Goal: Information Seeking & Learning: Learn about a topic

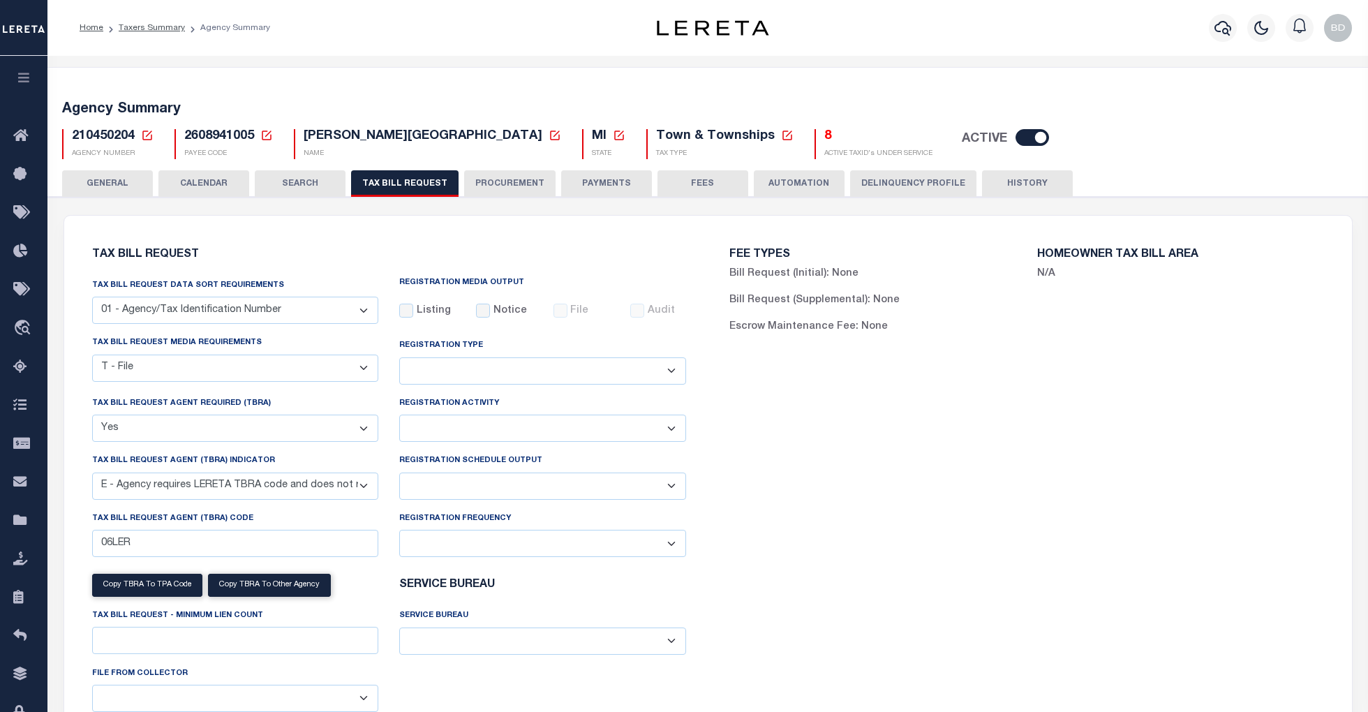
select select "22"
select select "true"
select select "13"
select select
click at [23, 132] on icon at bounding box center [24, 136] width 22 height 17
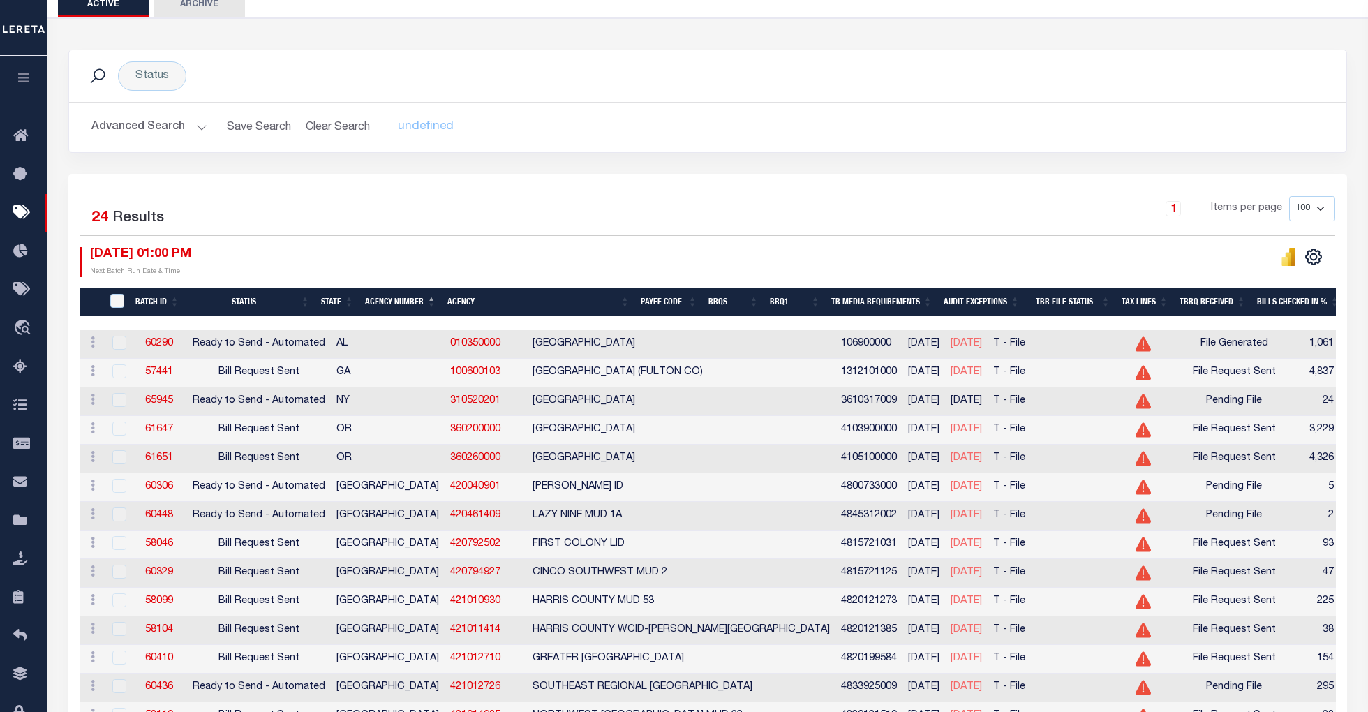
scroll to position [186, 0]
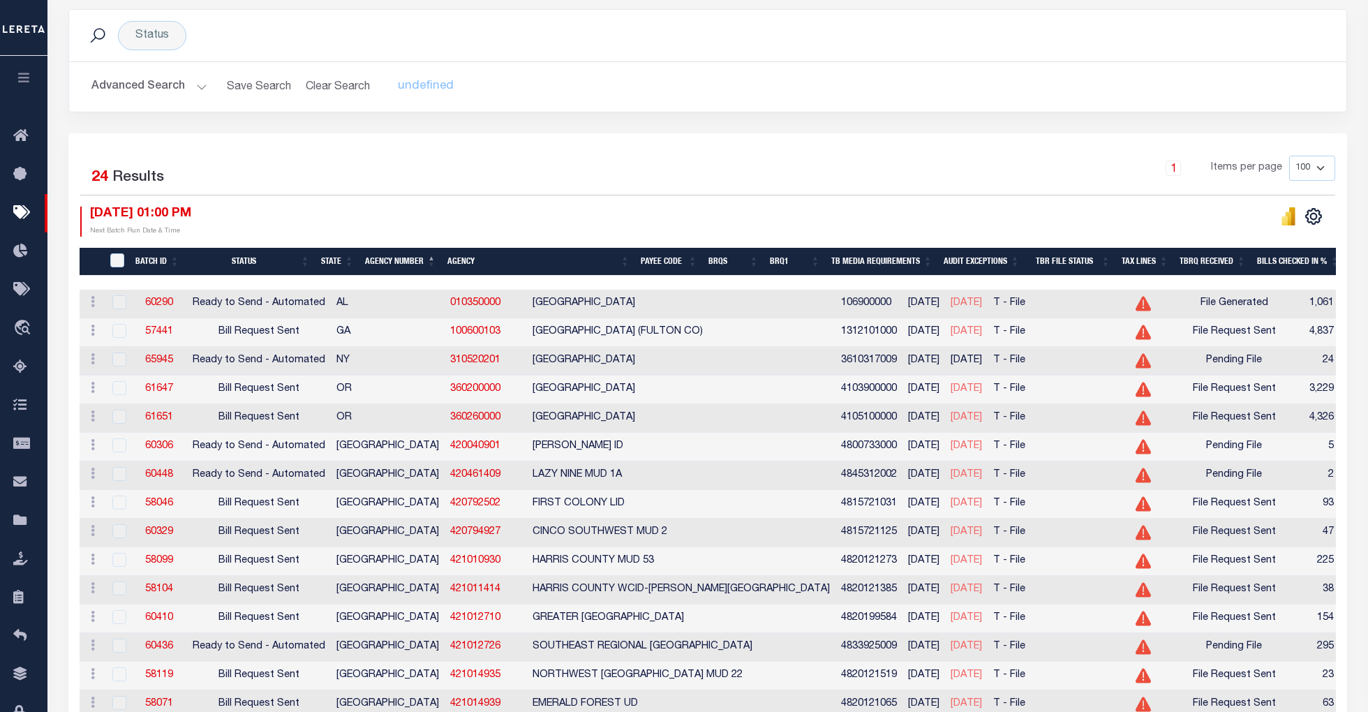
click at [417, 257] on th "Agency Number" at bounding box center [400, 262] width 82 height 29
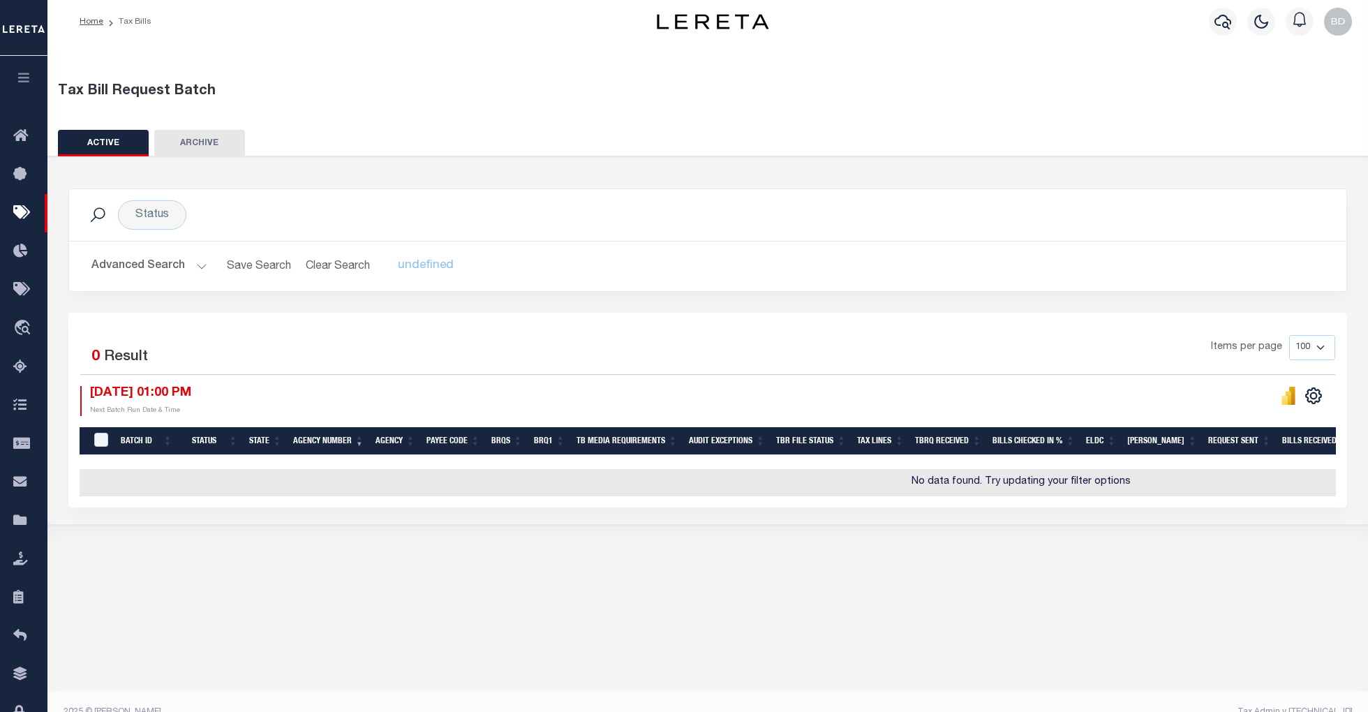
scroll to position [0, 0]
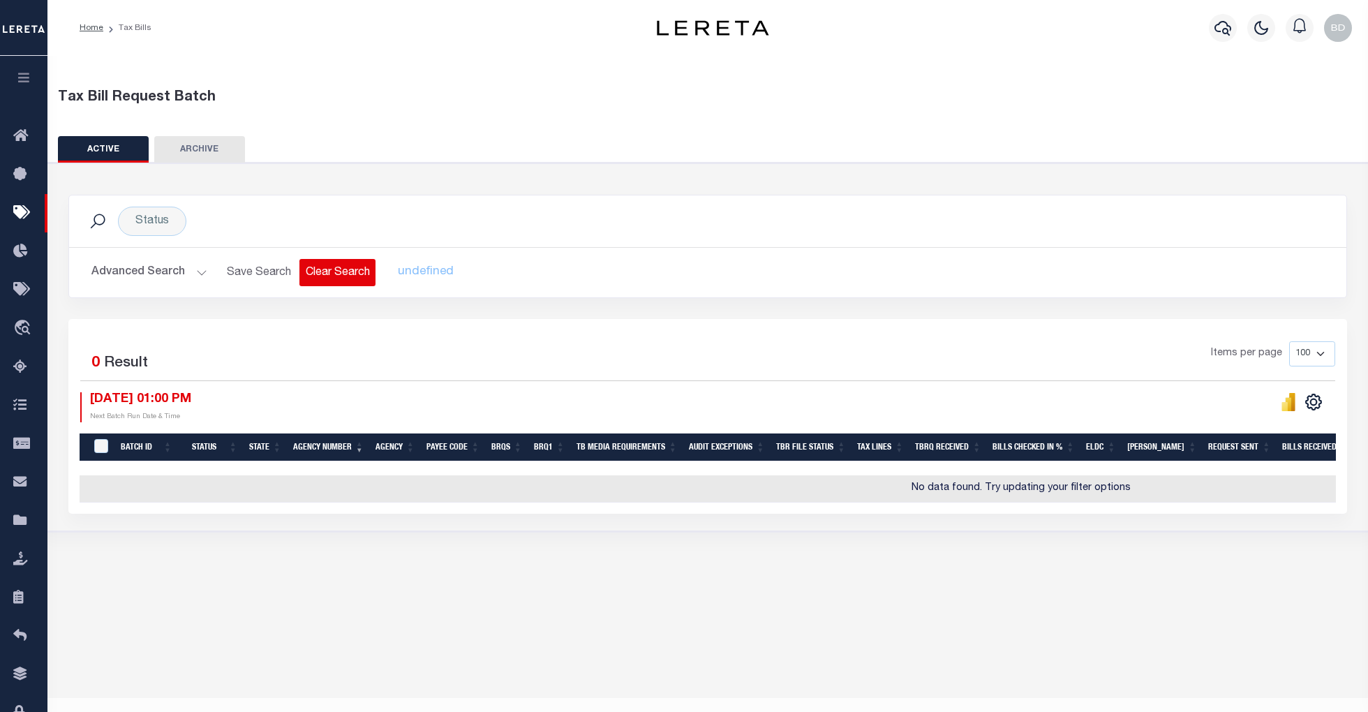
click at [333, 272] on button "Clear Search" at bounding box center [337, 272] width 76 height 27
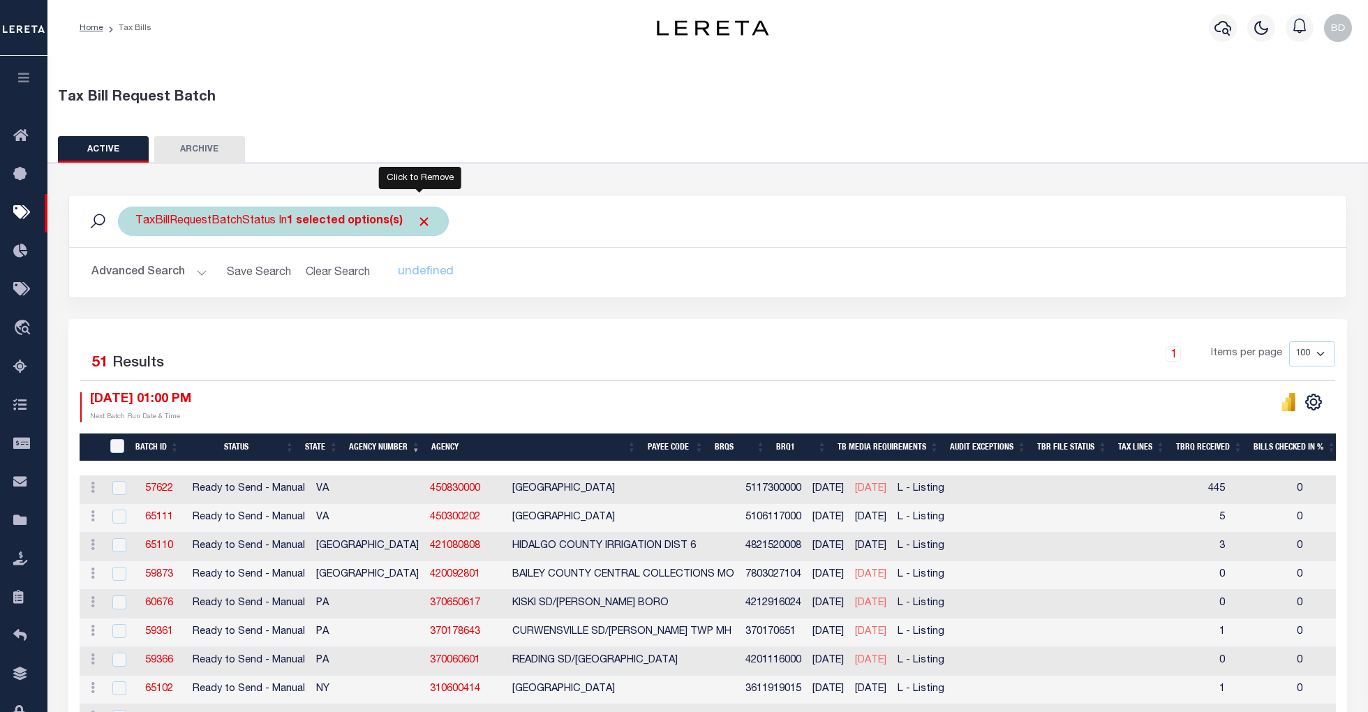
click at [417, 221] on span "Click to Remove" at bounding box center [424, 221] width 15 height 15
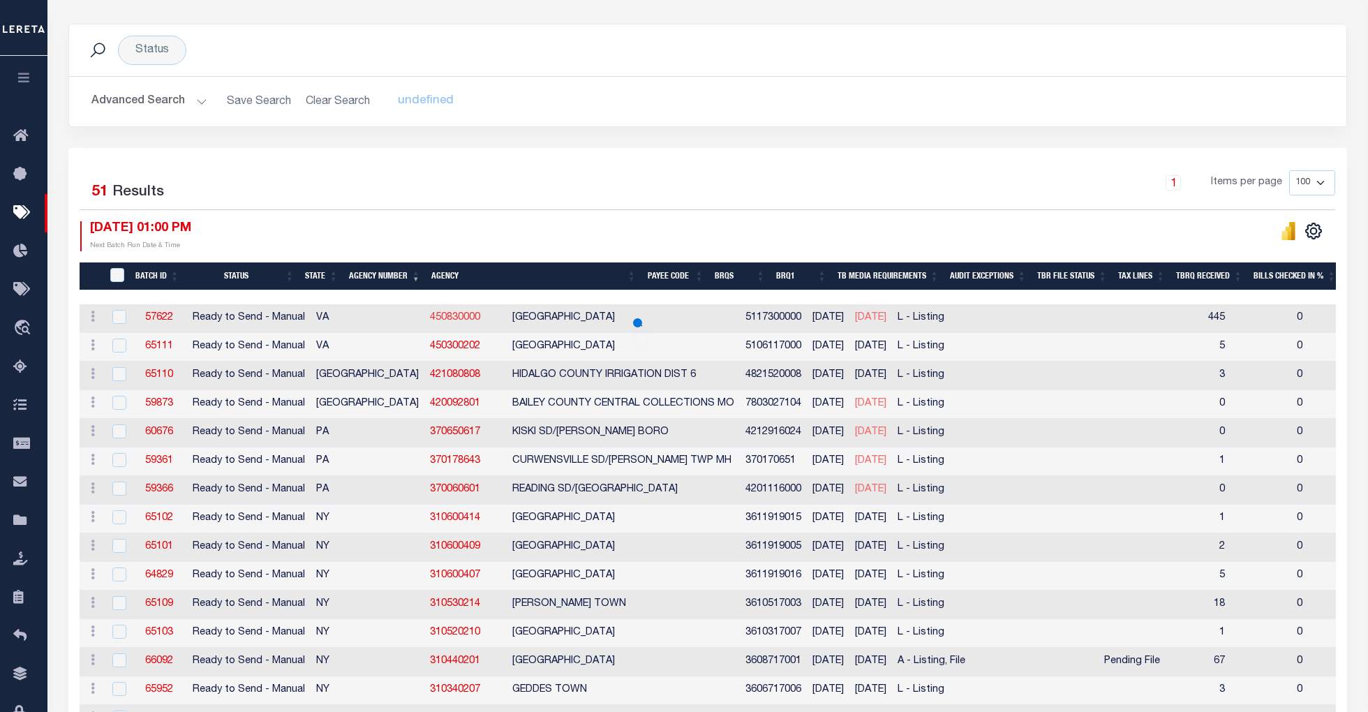
scroll to position [186, 0]
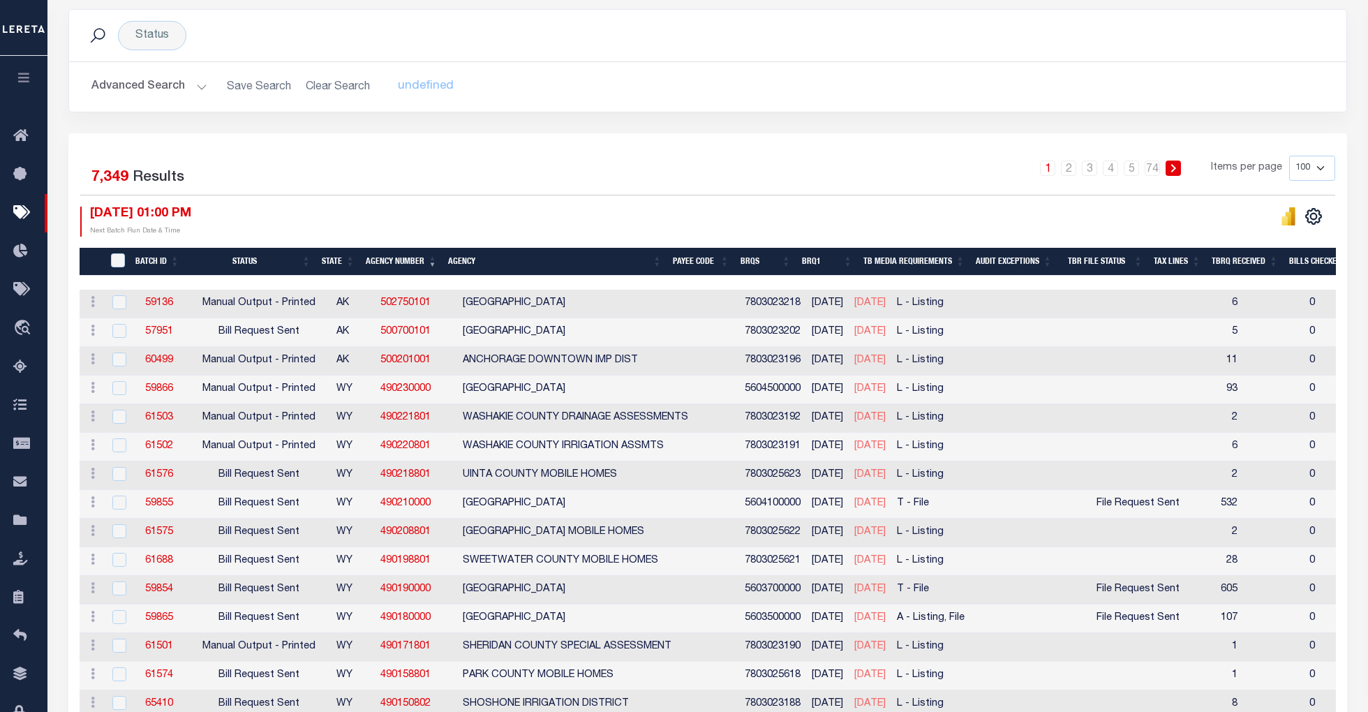
click at [198, 87] on button "Advanced Search" at bounding box center [149, 86] width 116 height 27
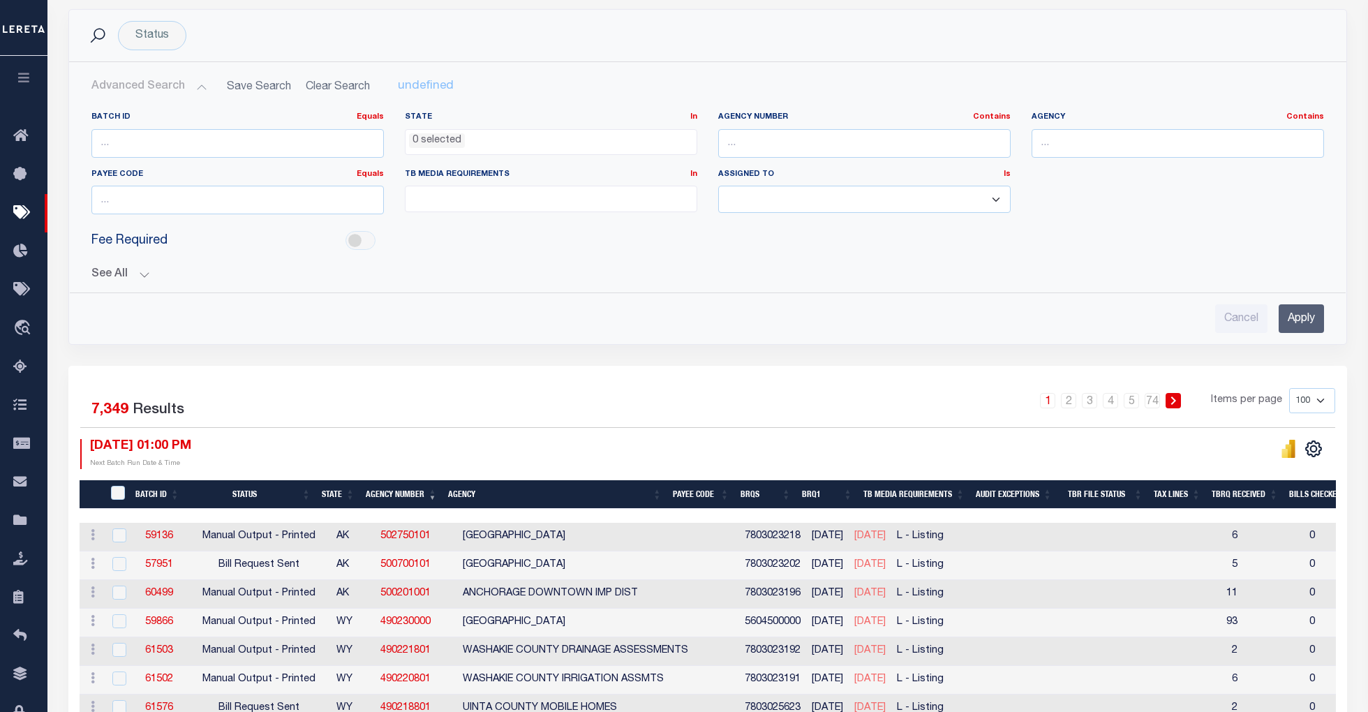
click at [144, 271] on button "See All" at bounding box center [707, 274] width 1232 height 13
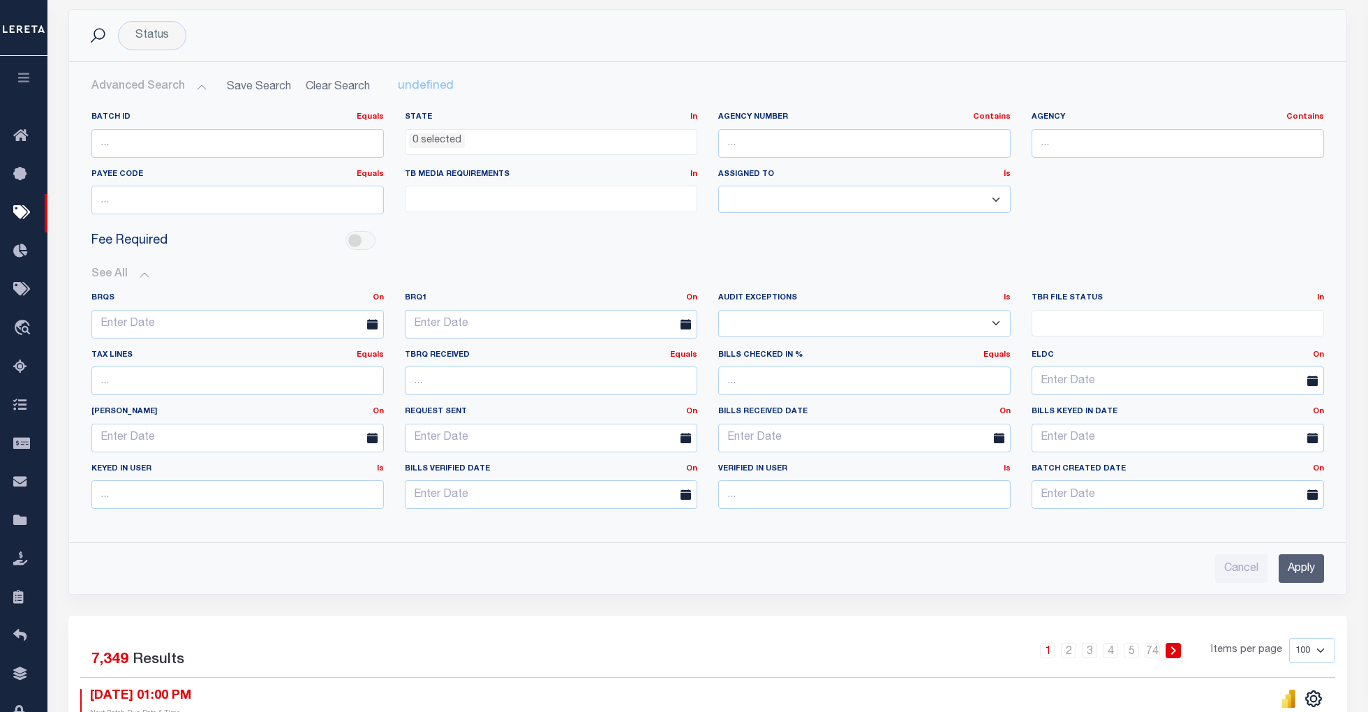
click at [948, 317] on select "Yes No" at bounding box center [864, 323] width 292 height 27
select select "true"
click at [718, 310] on select "Yes No" at bounding box center [864, 323] width 292 height 27
click at [1289, 568] on input "Apply" at bounding box center [1300, 568] width 45 height 29
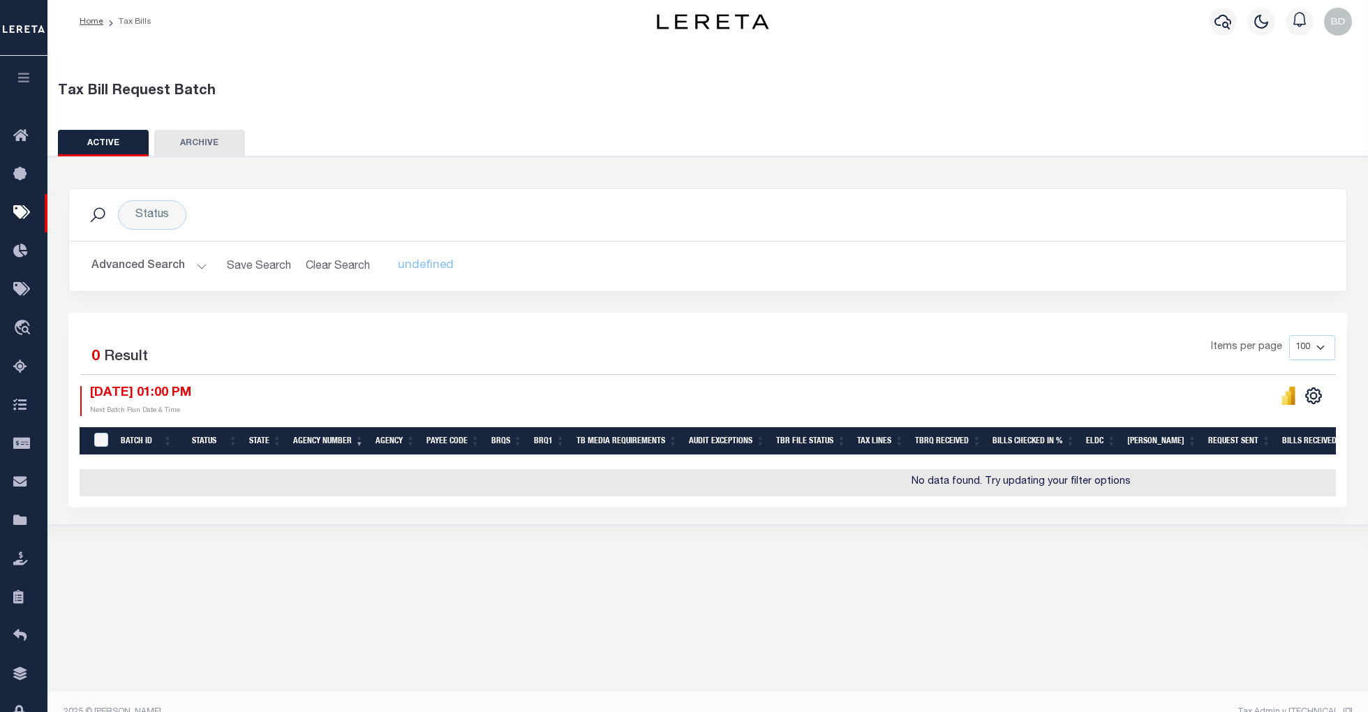
scroll to position [0, 0]
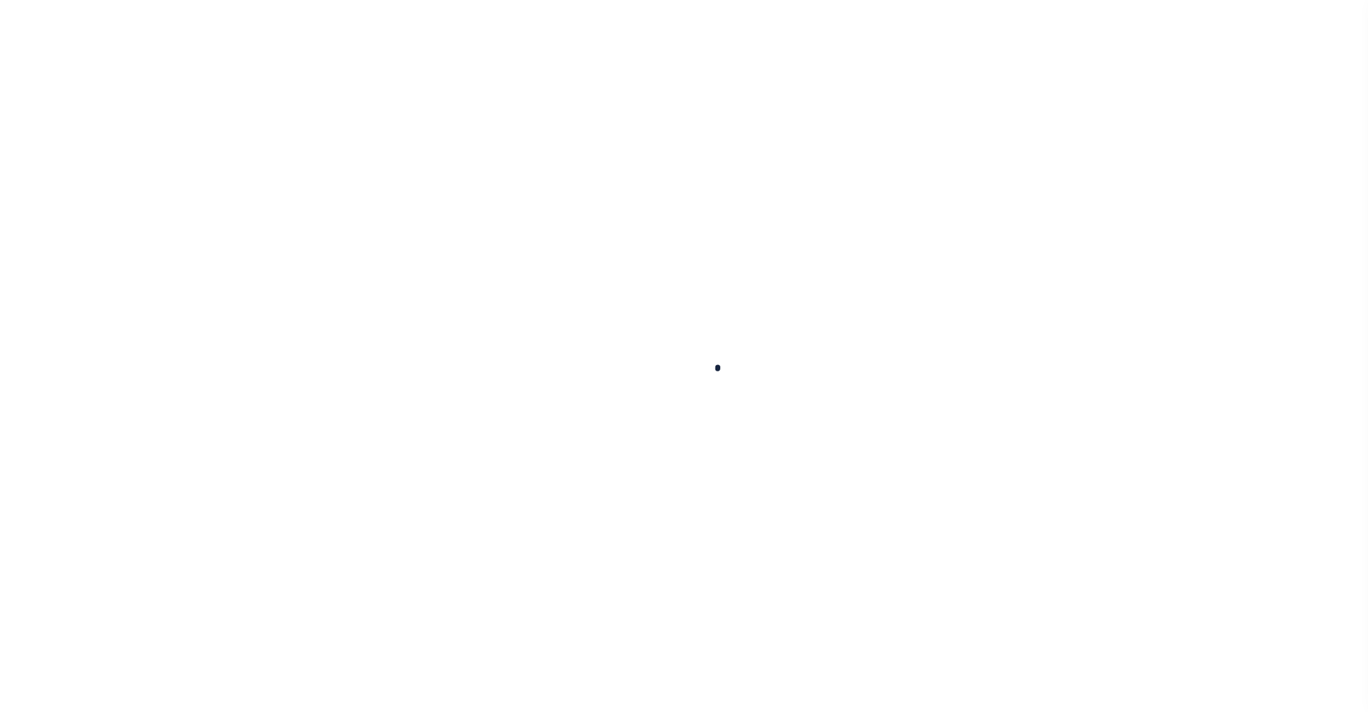
select select
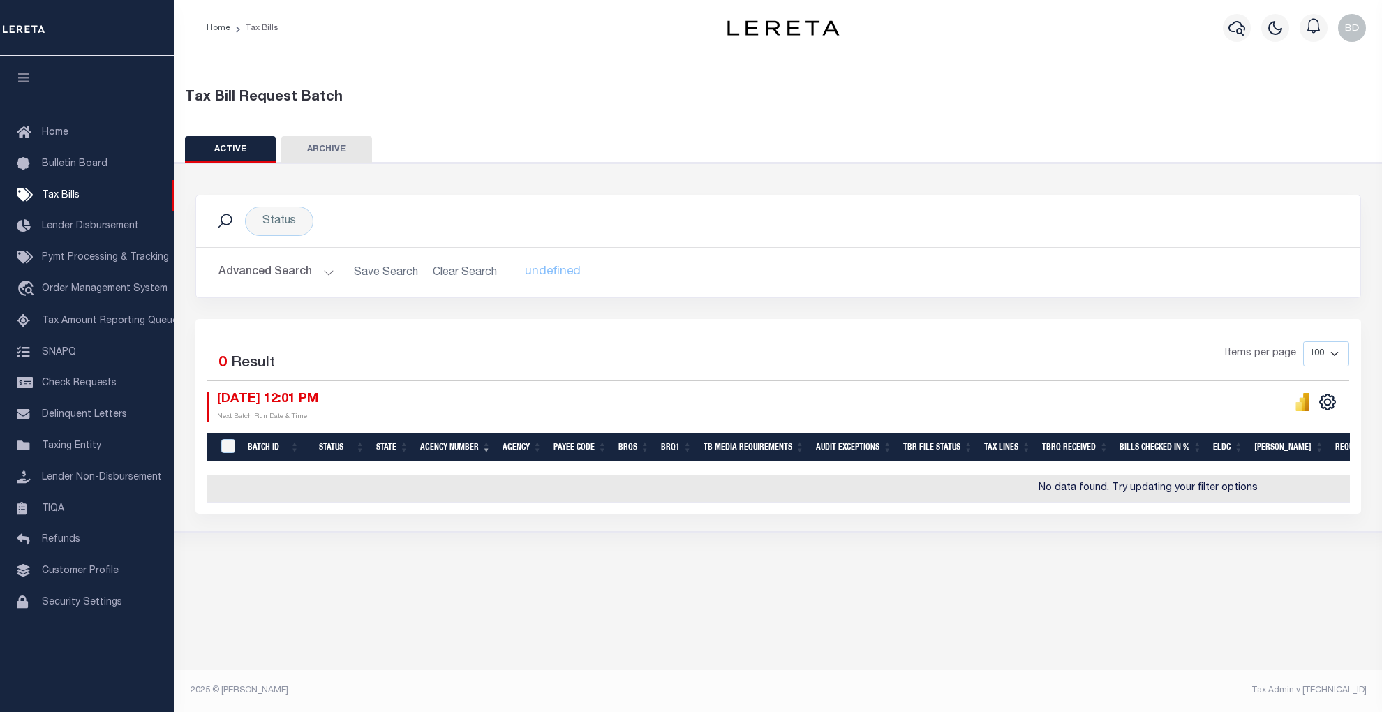
click at [327, 272] on button "Advanced Search" at bounding box center [276, 272] width 116 height 27
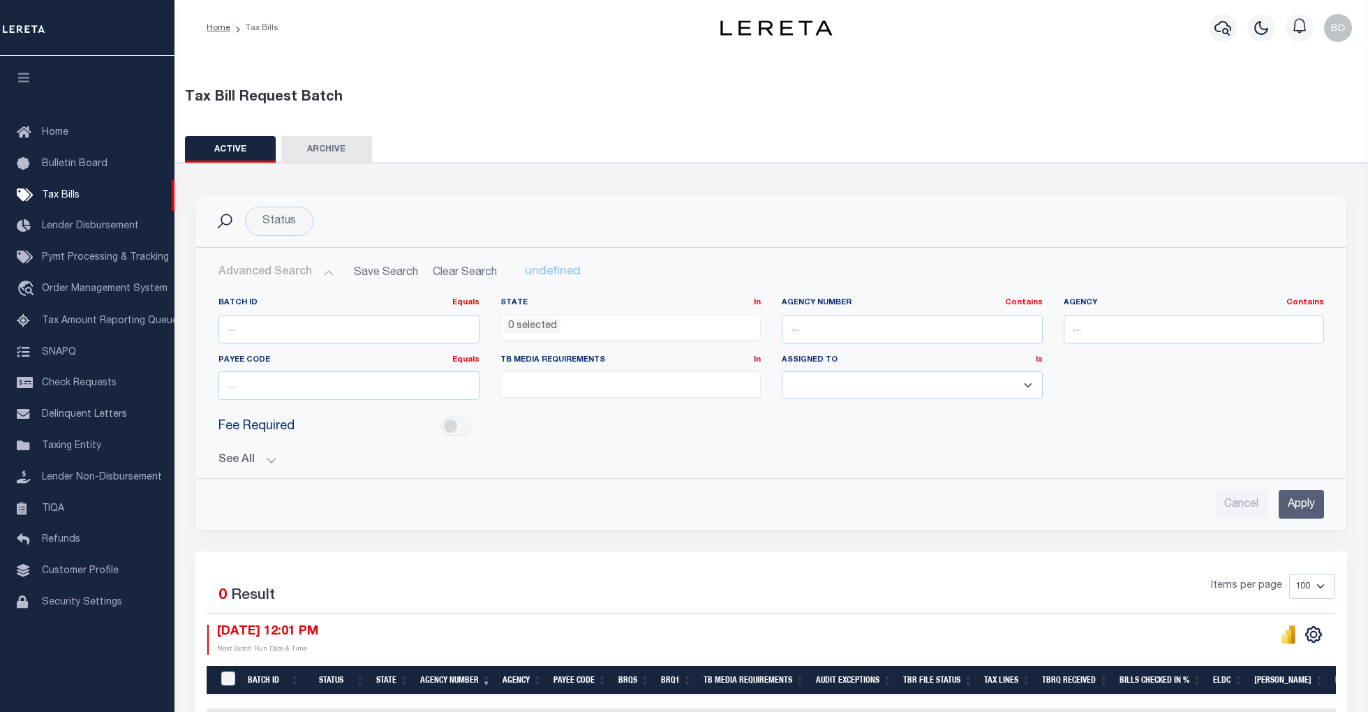
click at [272, 458] on button "See All" at bounding box center [770, 460] width 1105 height 13
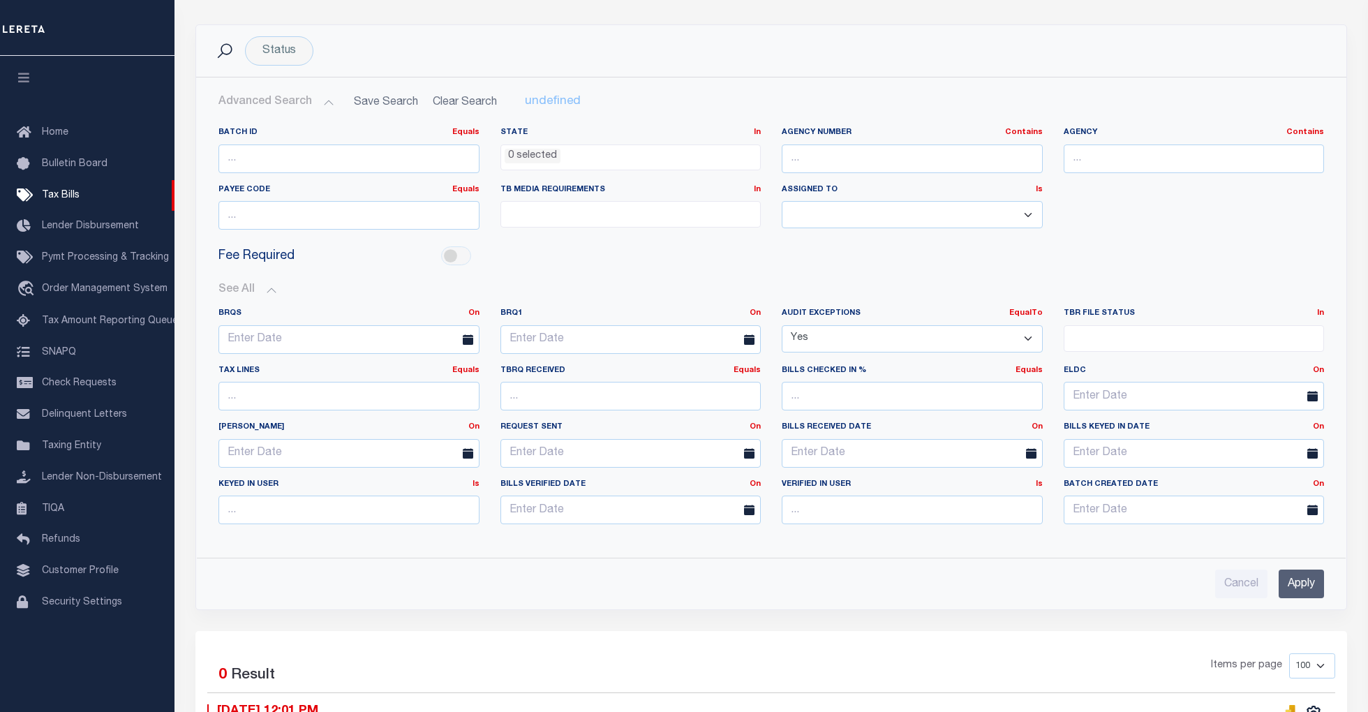
scroll to position [186, 0]
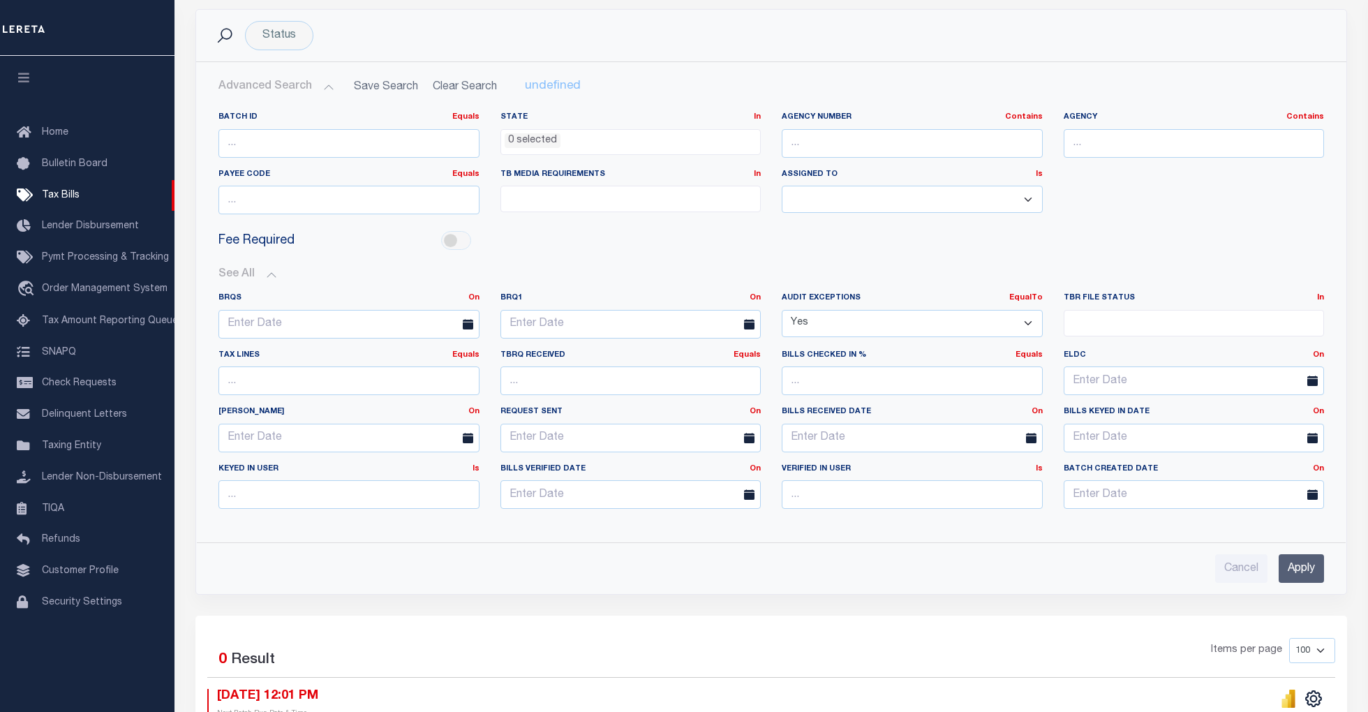
drag, startPoint x: 835, startPoint y: 325, endPoint x: 770, endPoint y: 322, distance: 64.3
click at [771, 322] on div "Audit Exceptions EqualTo Is Contains Yes No" at bounding box center [912, 320] width 282 height 57
select select
click at [781, 310] on select "Yes No" at bounding box center [911, 323] width 261 height 27
click at [1299, 576] on input "Apply" at bounding box center [1300, 568] width 45 height 29
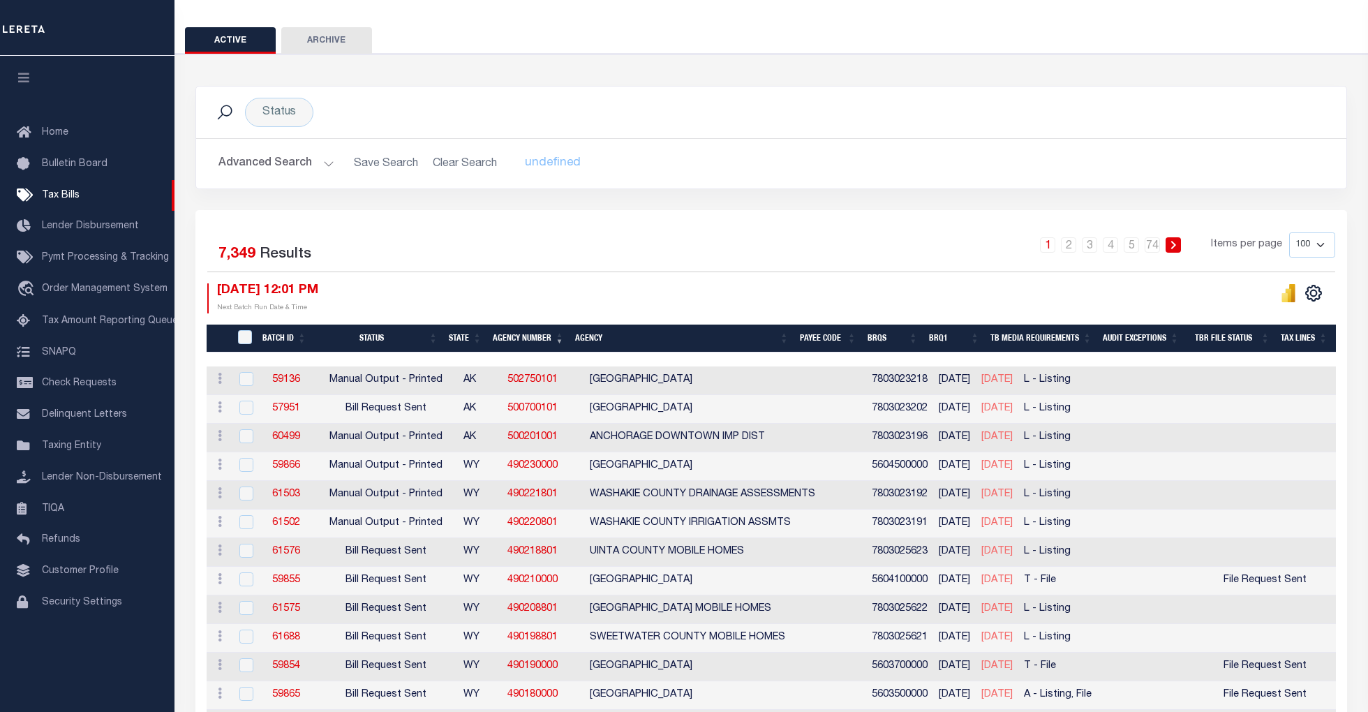
scroll to position [17, 0]
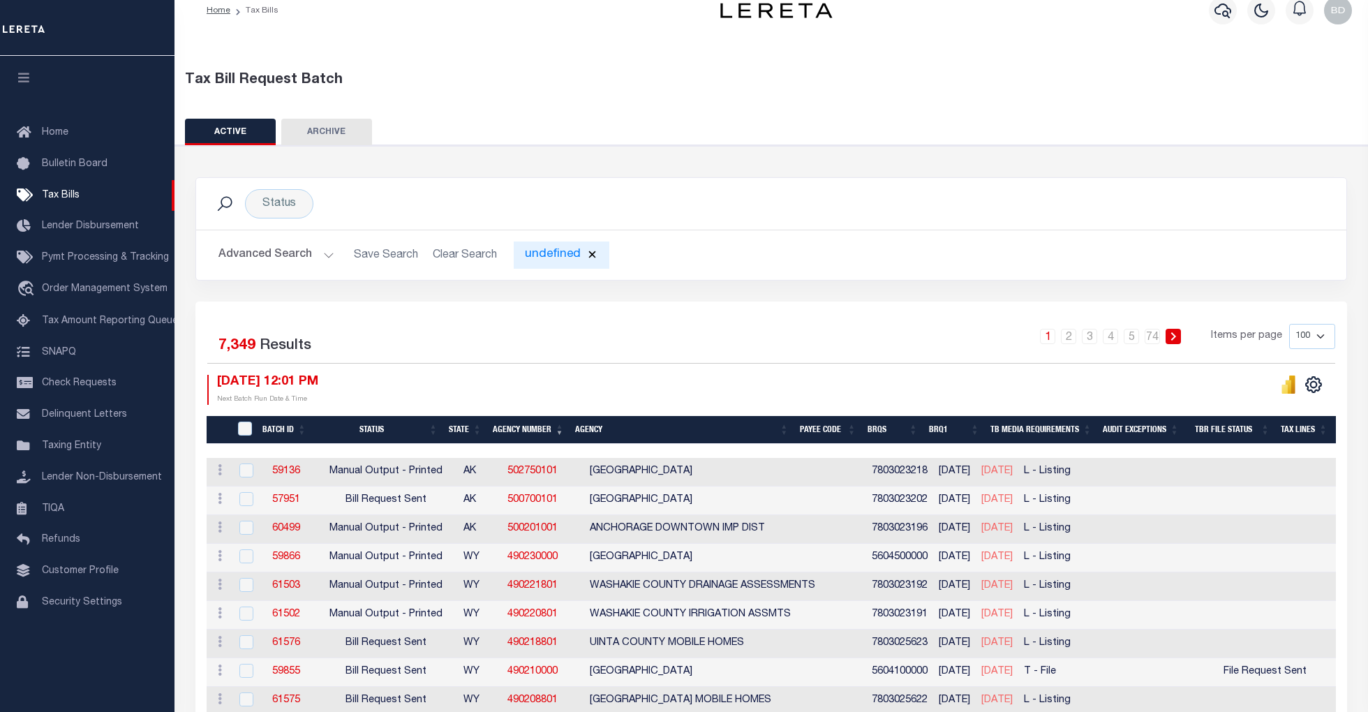
click at [534, 260] on div "undefined" at bounding box center [562, 254] width 96 height 27
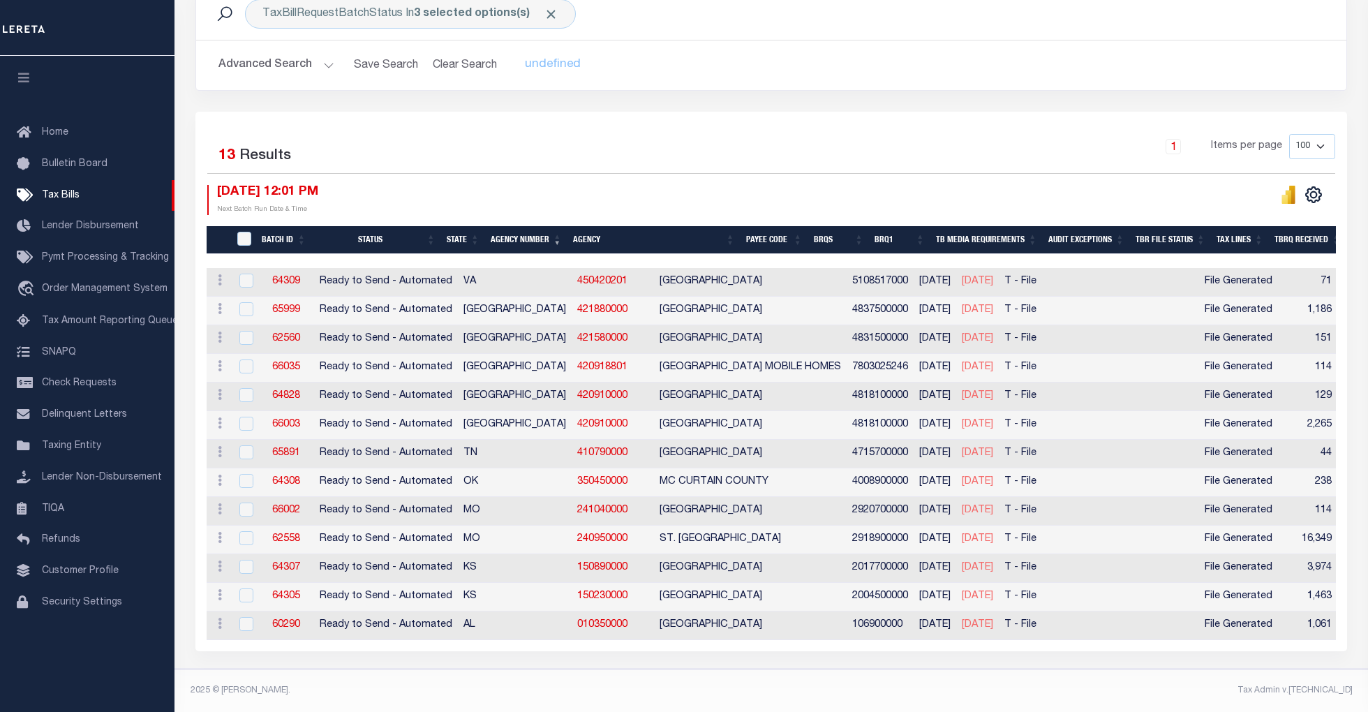
scroll to position [220, 0]
